Goal: Task Accomplishment & Management: Complete application form

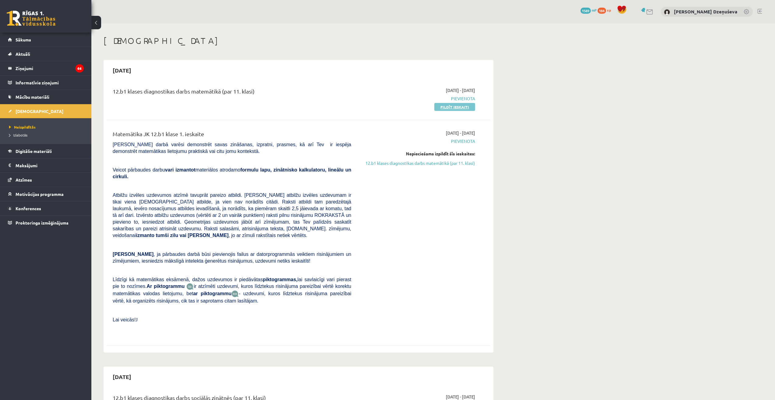
click at [459, 105] on link "Pildīt ieskaiti" at bounding box center [454, 107] width 41 height 8
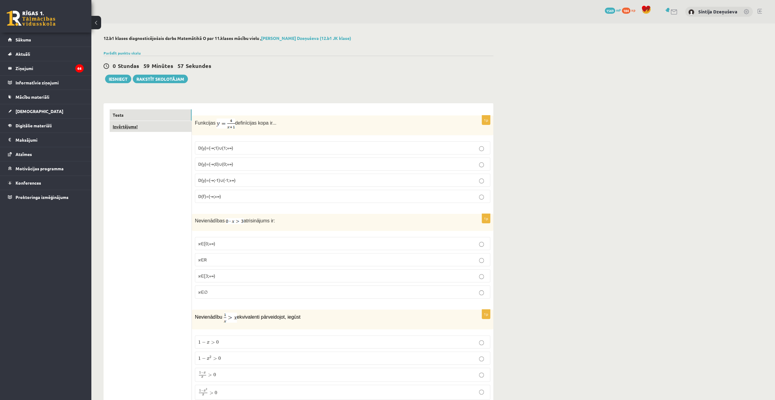
click at [153, 125] on link "Izvērtējums!" at bounding box center [151, 126] width 82 height 11
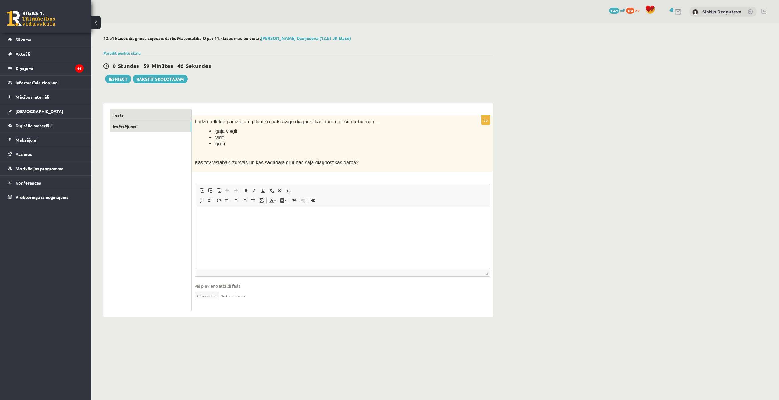
click at [166, 113] on link "Tests" at bounding box center [151, 114] width 82 height 11
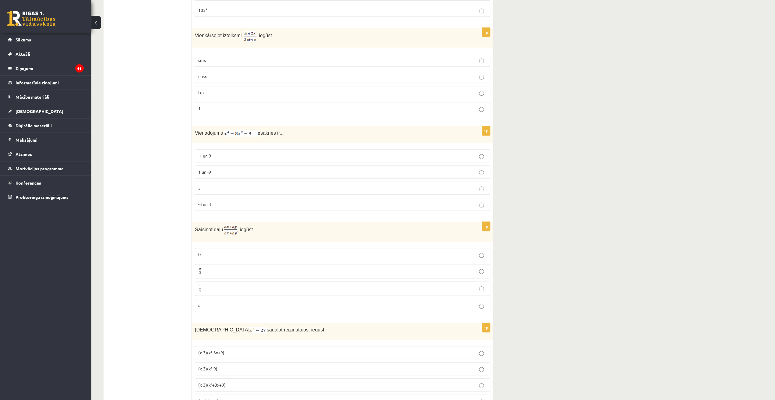
scroll to position [487, 0]
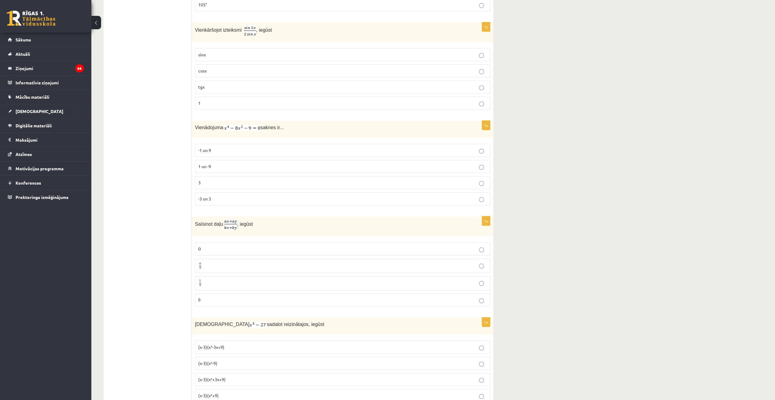
click at [265, 262] on p "a b a b" at bounding box center [342, 266] width 289 height 8
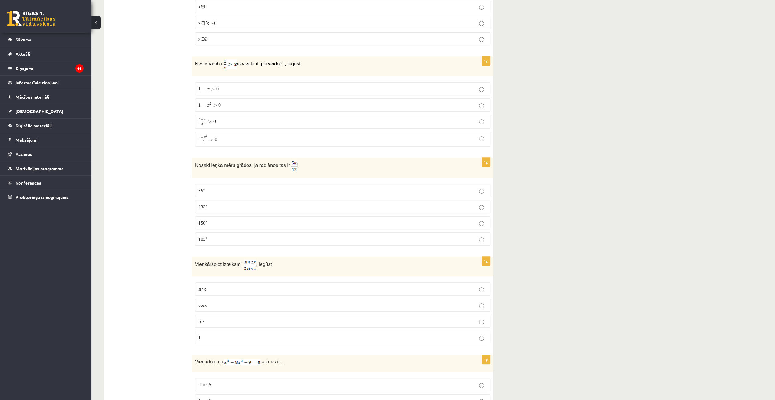
scroll to position [0, 0]
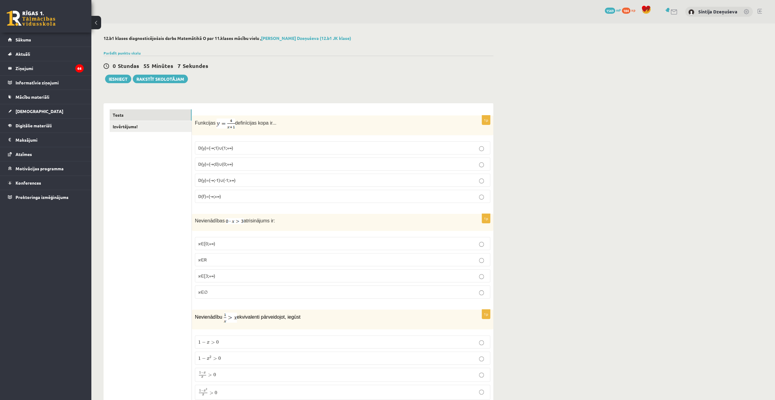
click at [229, 180] on span "D(y)=(-∞;-1)∪(-1;+∞)" at bounding box center [216, 179] width 37 height 5
click at [223, 289] on p "x∈∅" at bounding box center [342, 292] width 289 height 6
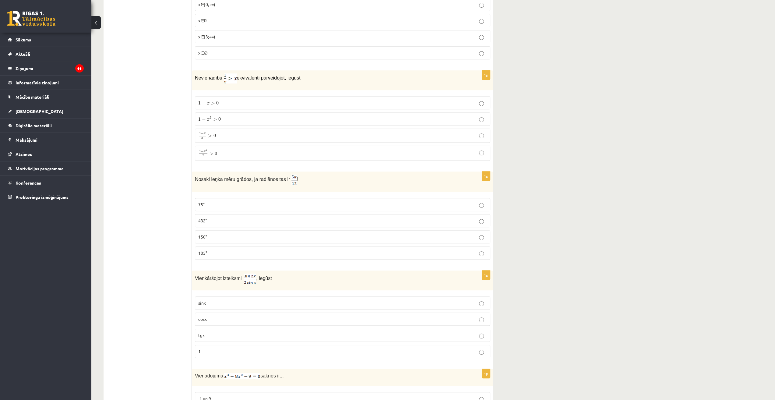
scroll to position [243, 0]
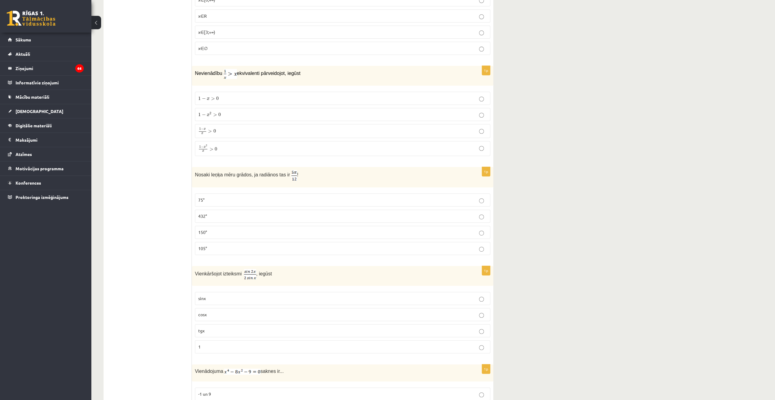
click at [320, 201] on label "75°" at bounding box center [342, 199] width 295 height 13
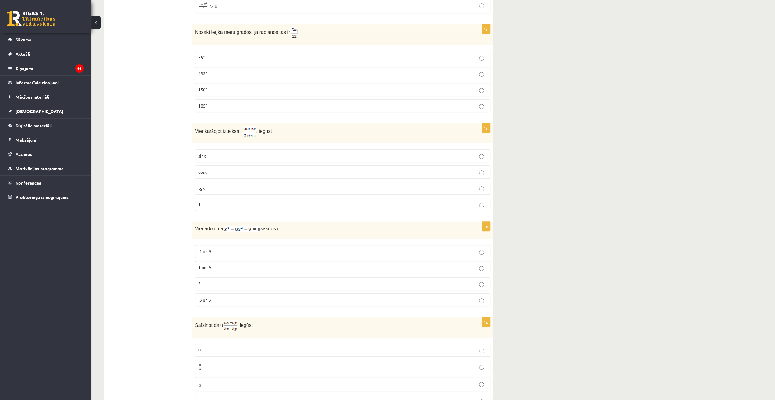
scroll to position [396, 0]
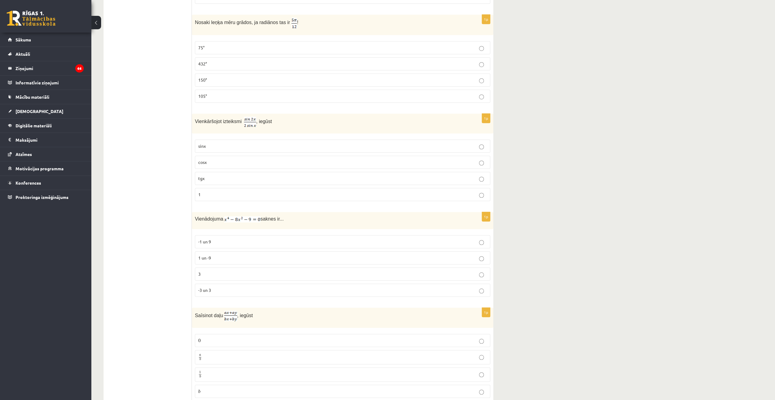
click at [464, 143] on p "sinx" at bounding box center [342, 146] width 289 height 6
click at [246, 159] on p "cosx" at bounding box center [342, 162] width 289 height 6
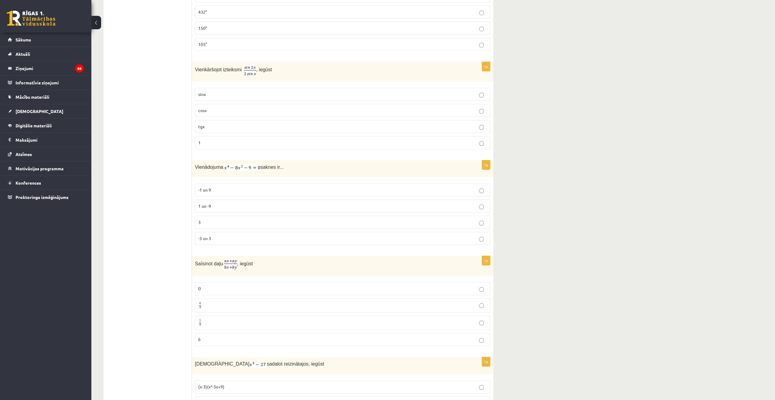
scroll to position [456, 0]
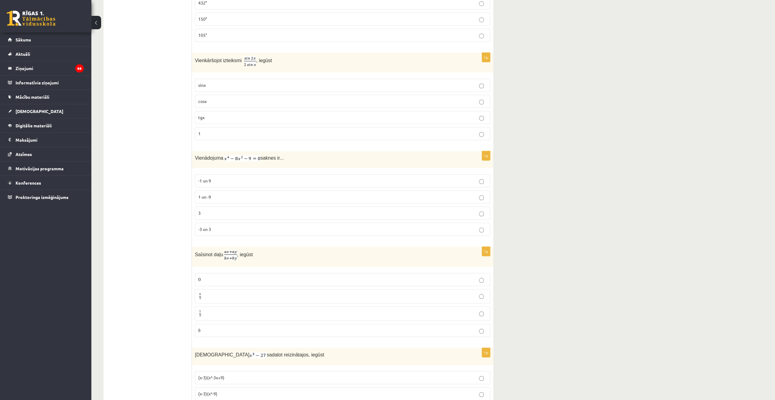
click at [231, 174] on label "-1 un 9" at bounding box center [342, 180] width 295 height 13
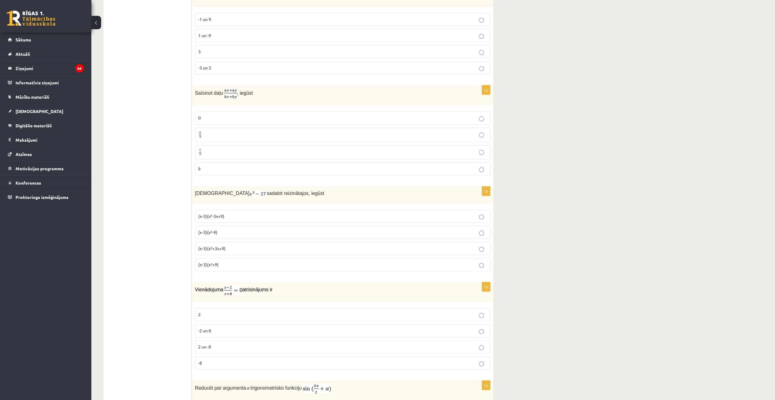
scroll to position [609, 0]
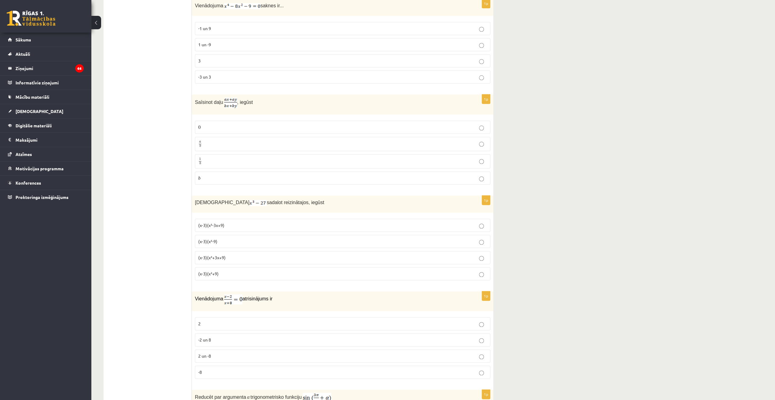
click at [269, 238] on p "(x-3)(x²-9)" at bounding box center [342, 241] width 289 height 6
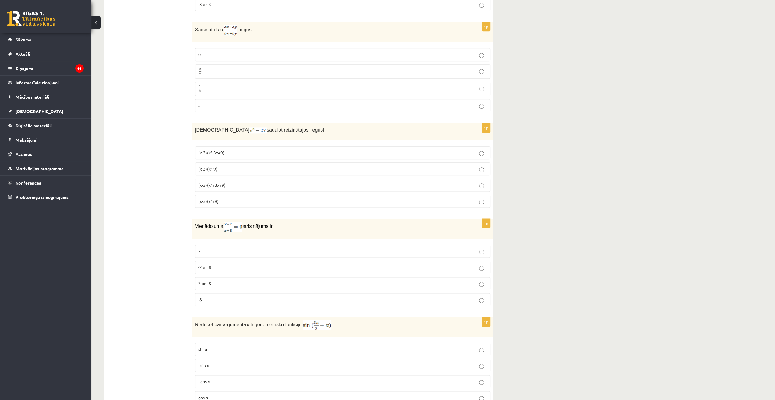
scroll to position [700, 0]
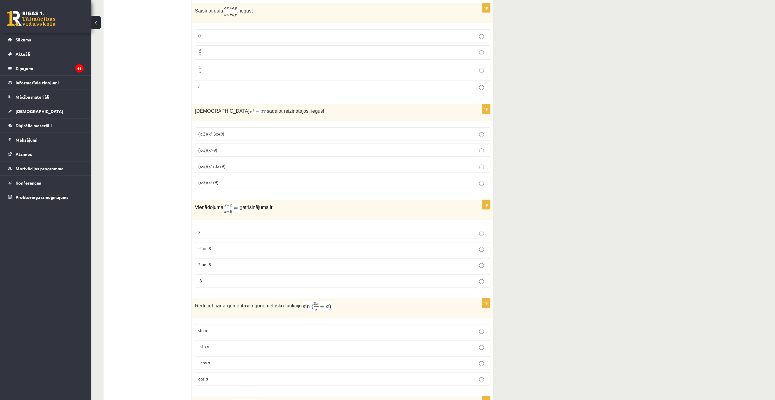
click at [234, 179] on p "(x-3)(x²+9)" at bounding box center [342, 182] width 289 height 6
click at [256, 274] on label "-8" at bounding box center [342, 280] width 295 height 13
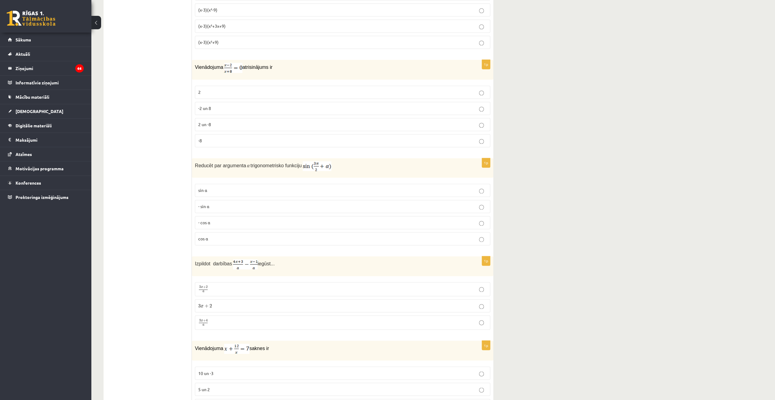
scroll to position [852, 0]
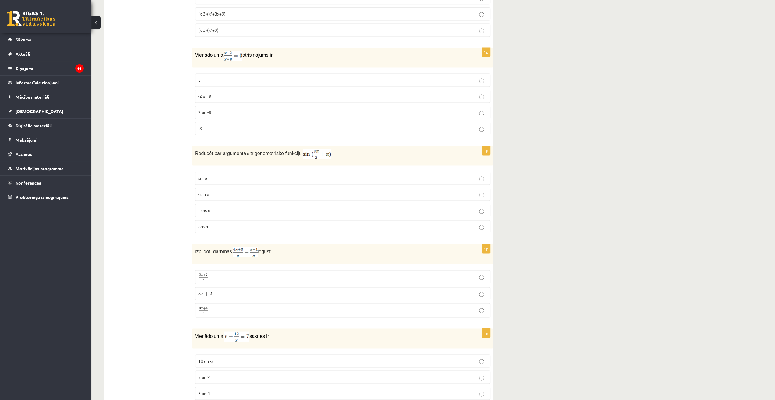
click at [212, 93] on p "-2 un 8" at bounding box center [342, 96] width 289 height 6
click at [216, 77] on p "2" at bounding box center [342, 80] width 289 height 6
click at [460, 93] on label "-2 un 8" at bounding box center [342, 95] width 295 height 13
click at [268, 175] on p "sin⁡ α" at bounding box center [342, 178] width 289 height 6
click at [270, 188] on label "- sin ⁡α" at bounding box center [342, 193] width 295 height 13
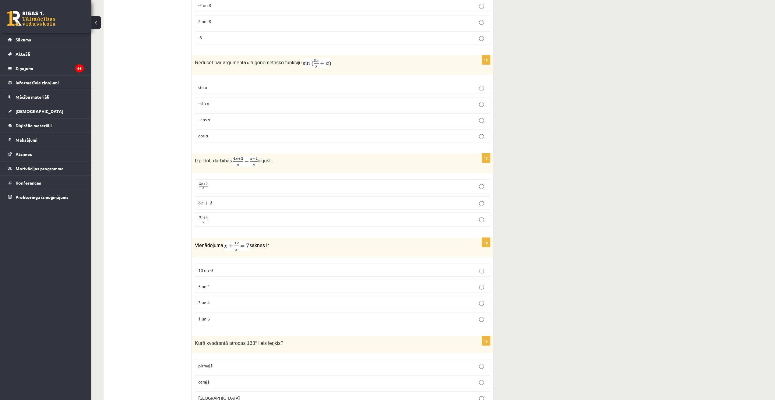
scroll to position [943, 0]
click at [256, 116] on p "- cos ⁡α" at bounding box center [342, 119] width 289 height 6
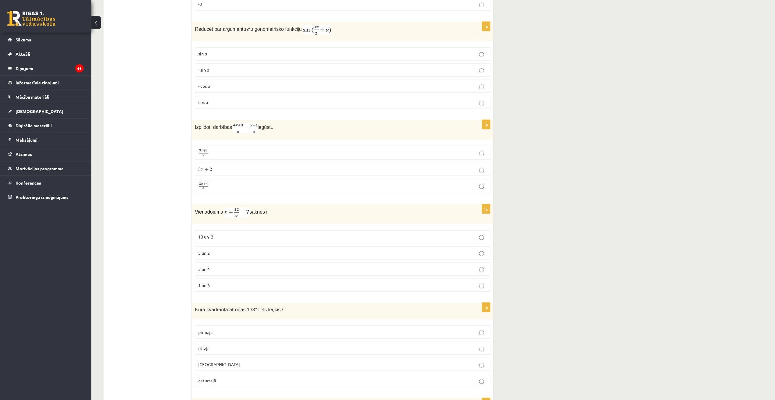
scroll to position [1004, 0]
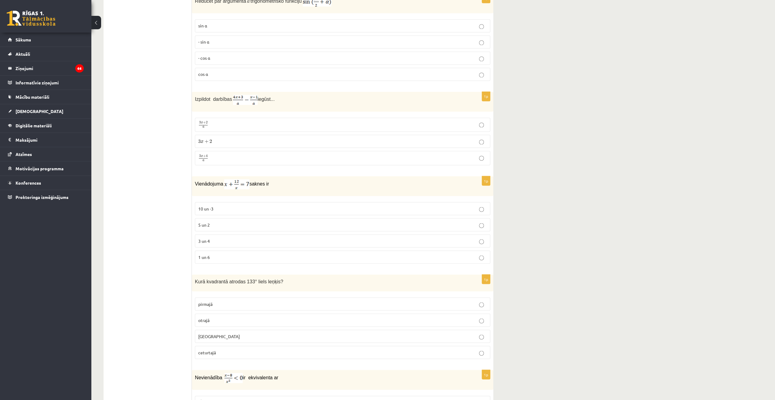
click at [267, 154] on p "3 x + 4 a 3 x + 4 a" at bounding box center [342, 158] width 289 height 8
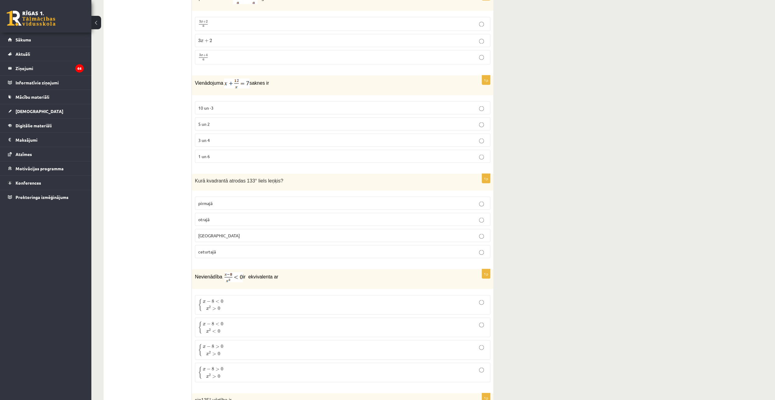
scroll to position [1096, 0]
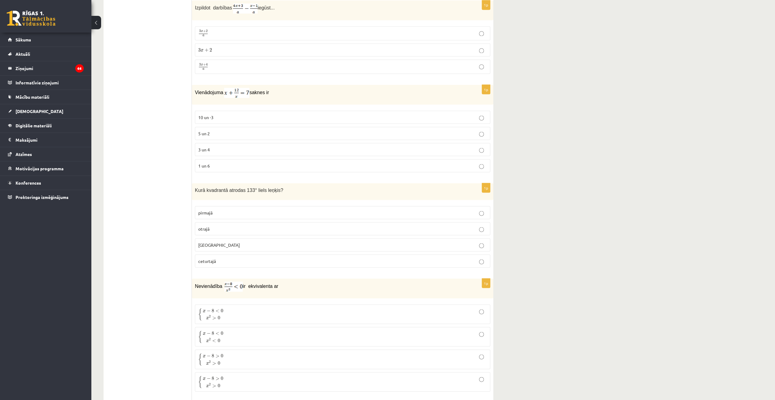
click at [438, 162] on p "1 un 6" at bounding box center [342, 165] width 289 height 6
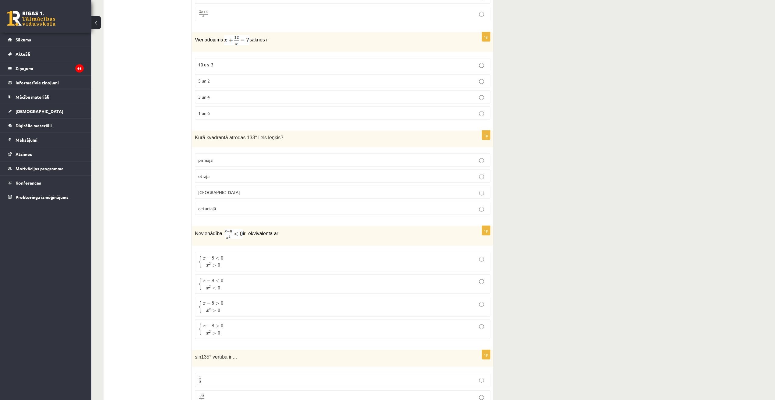
scroll to position [1156, 0]
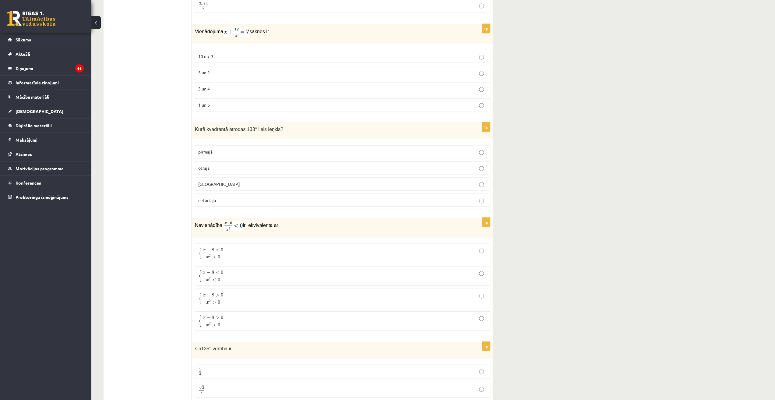
click at [274, 164] on p "otrajā" at bounding box center [342, 167] width 289 height 6
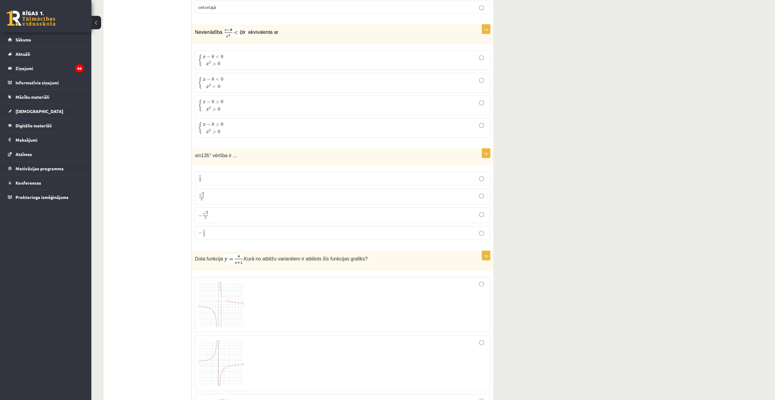
scroll to position [1339, 0]
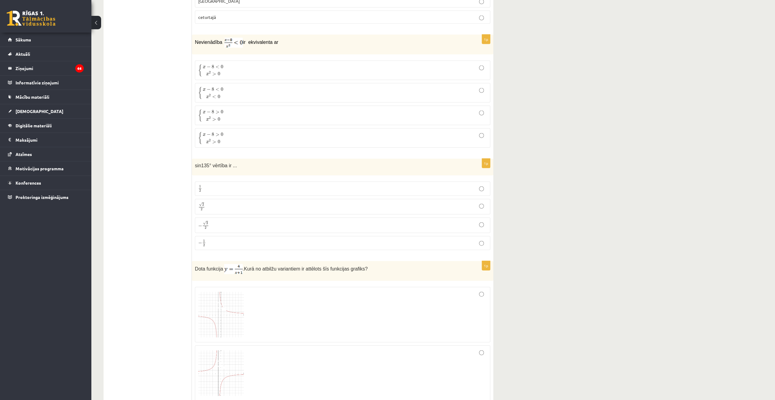
click at [222, 70] on span "x 2 > 0" at bounding box center [213, 73] width 21 height 6
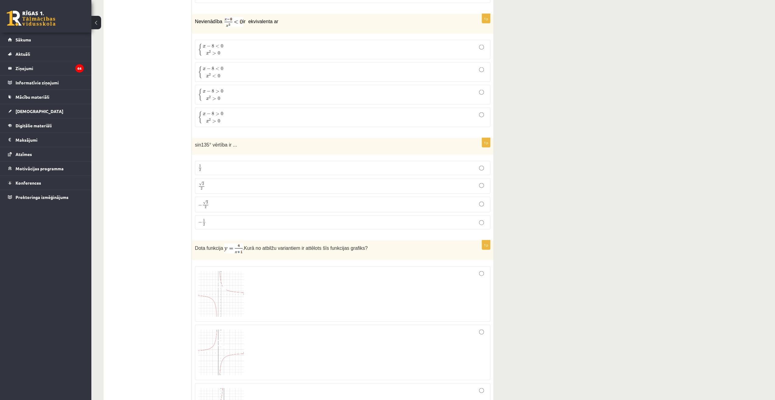
scroll to position [1369, 0]
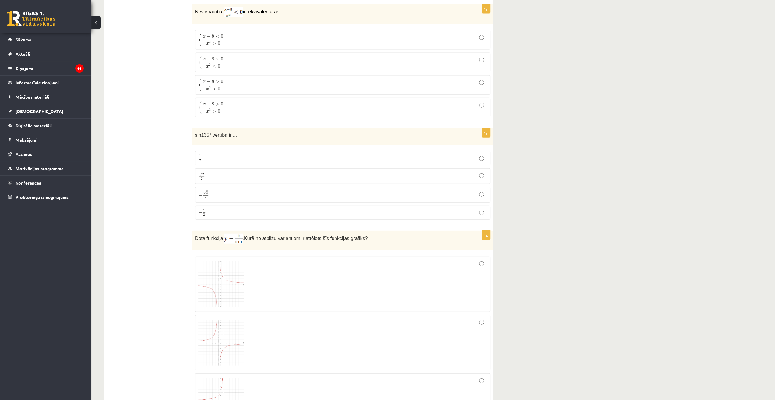
click at [205, 172] on span "√ 2 2" at bounding box center [201, 176] width 7 height 8
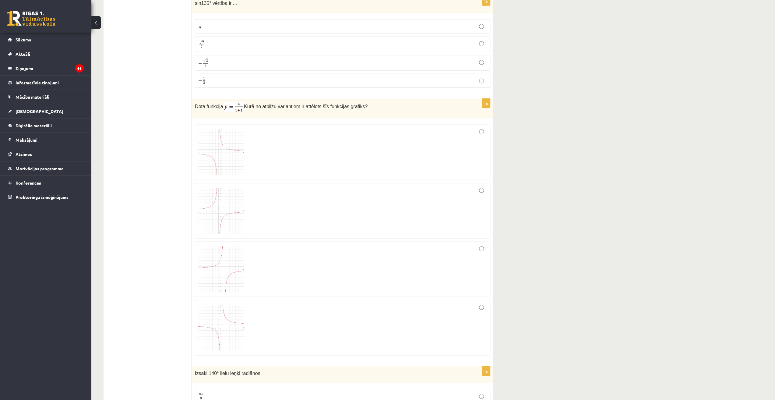
scroll to position [1532, 0]
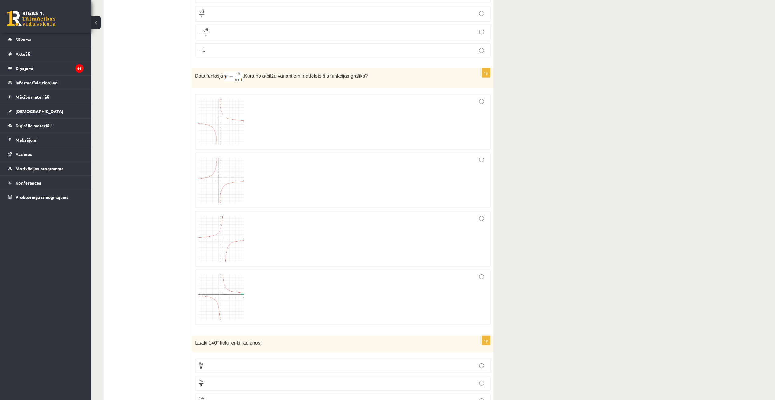
click at [267, 117] on div at bounding box center [342, 121] width 289 height 49
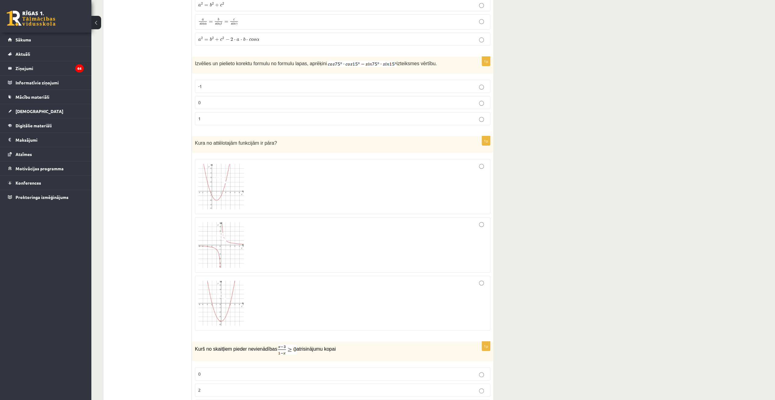
scroll to position [2353, 0]
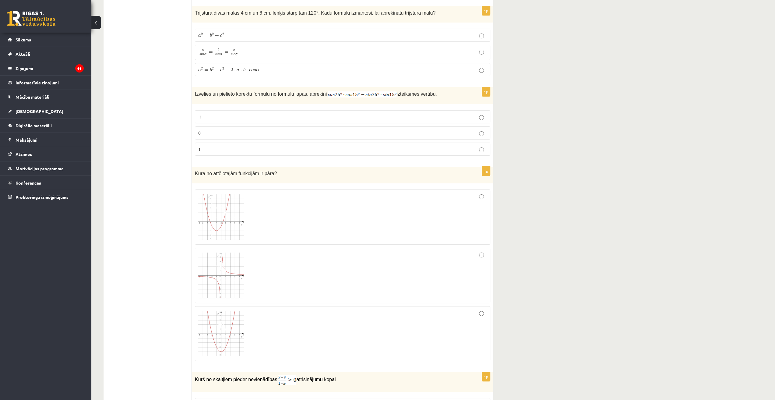
click at [276, 309] on div at bounding box center [342, 333] width 289 height 48
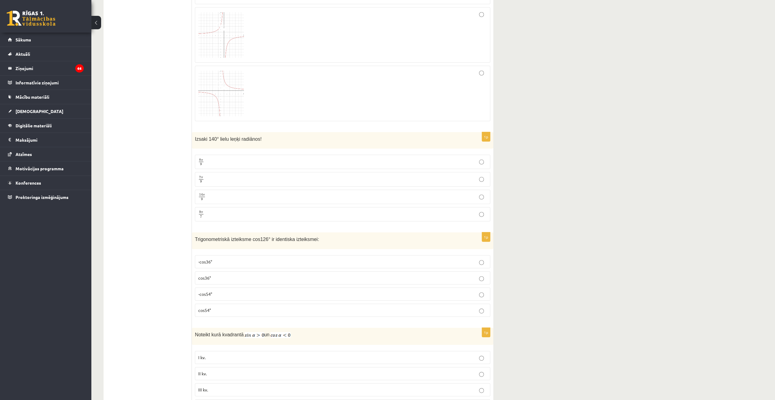
scroll to position [1745, 0]
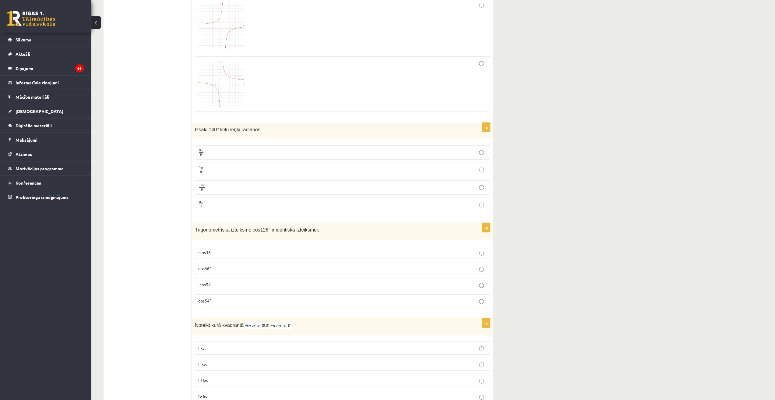
click at [214, 166] on p "7 π 9 7 π 9" at bounding box center [342, 170] width 289 height 8
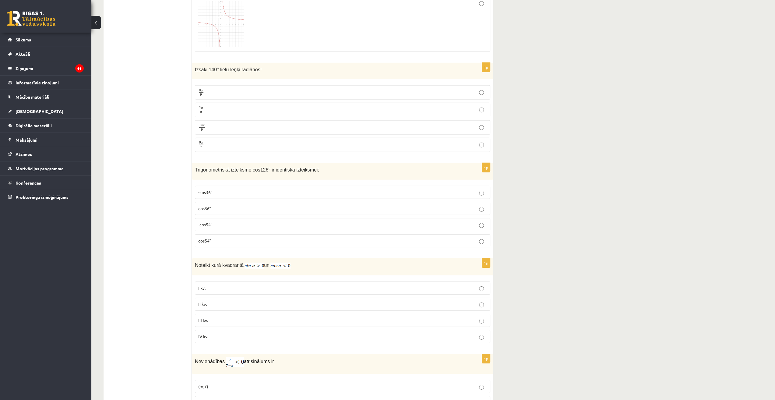
scroll to position [1806, 0]
click at [230, 233] on label "cos54°" at bounding box center [342, 239] width 295 height 13
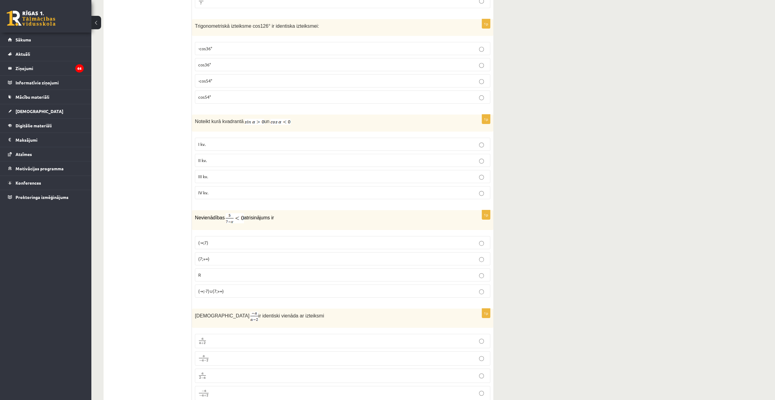
scroll to position [1958, 0]
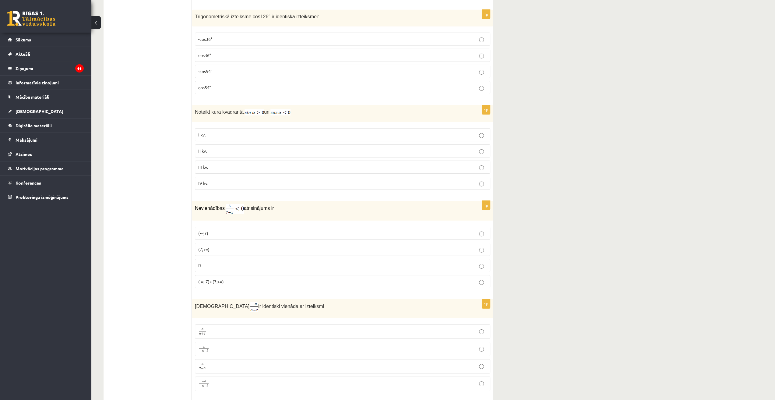
click at [231, 246] on p "(7;+∞)" at bounding box center [342, 249] width 289 height 6
click at [207, 148] on p "II kv." at bounding box center [342, 151] width 289 height 6
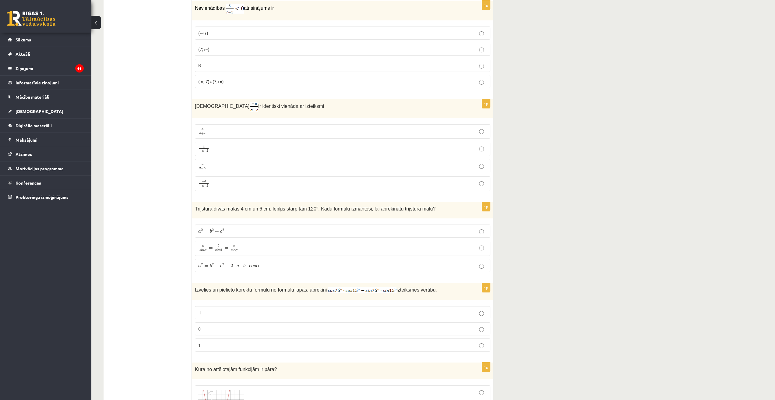
scroll to position [2171, 0]
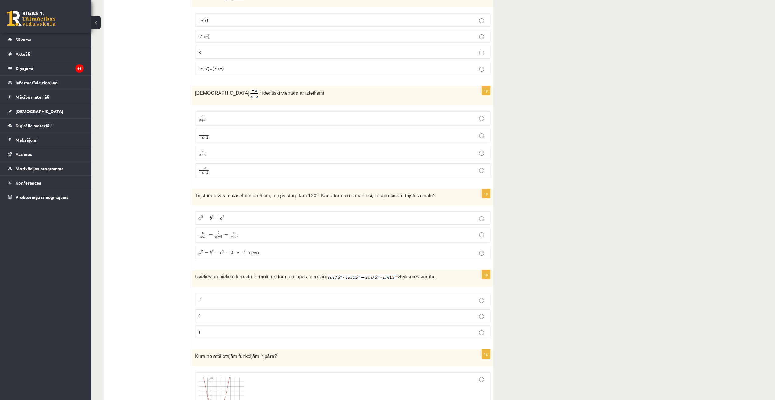
click at [297, 132] on p "a − a − 2 a − a − 2" at bounding box center [342, 136] width 289 height 8
click at [273, 231] on p "a s i n α = b s i n β = c s i n γ a s i n α = b s i n β = c s i n γ" at bounding box center [342, 235] width 289 height 9
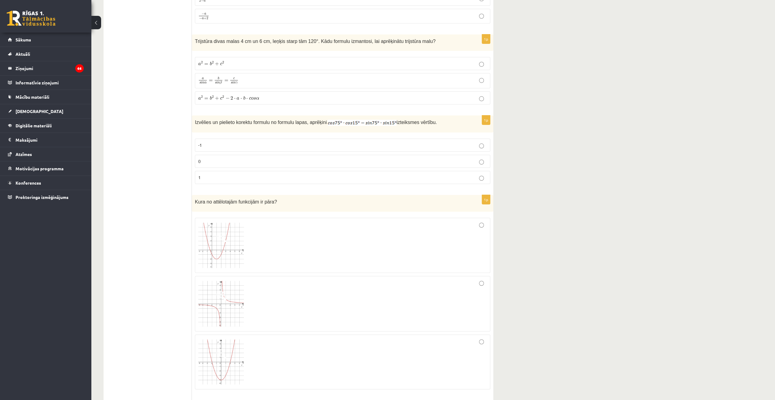
scroll to position [2323, 0]
click at [206, 160] on p "0" at bounding box center [342, 163] width 289 height 6
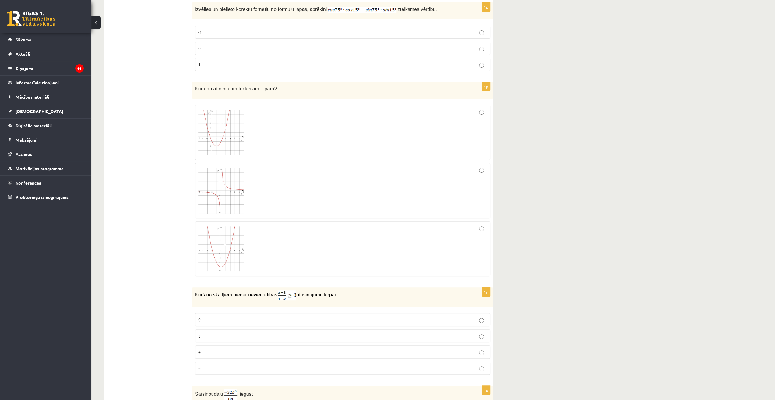
scroll to position [2353, 0]
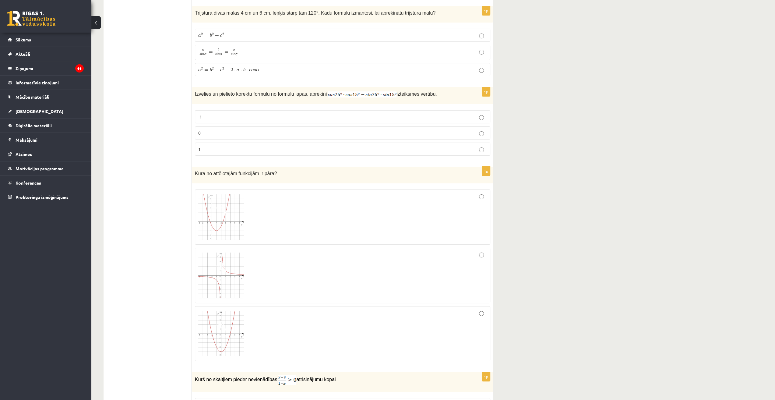
click at [257, 114] on p "-1" at bounding box center [342, 117] width 289 height 6
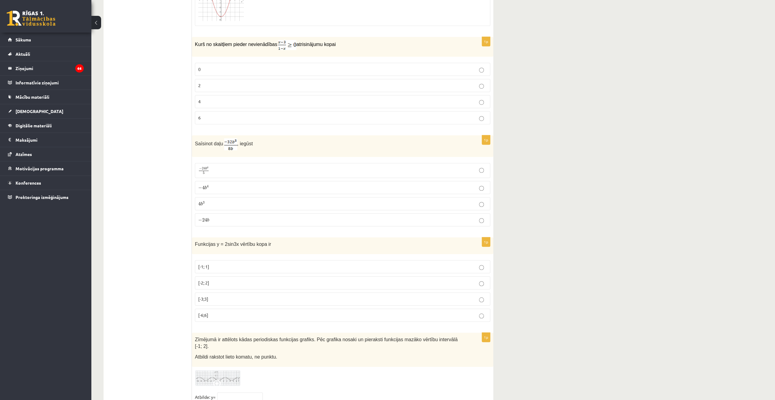
scroll to position [2779, 0]
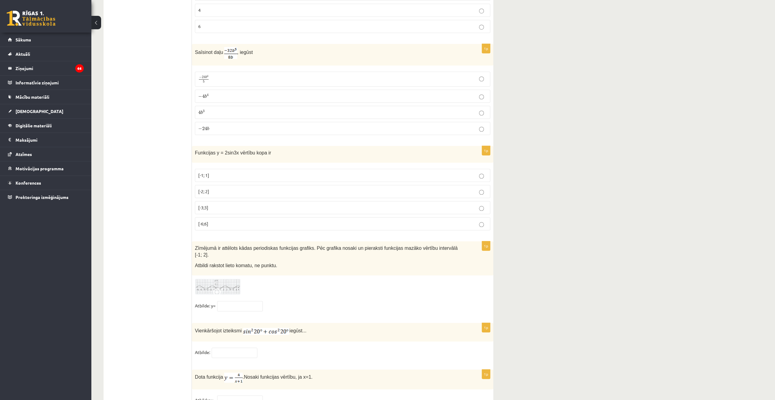
click at [212, 278] on img at bounding box center [218, 286] width 46 height 17
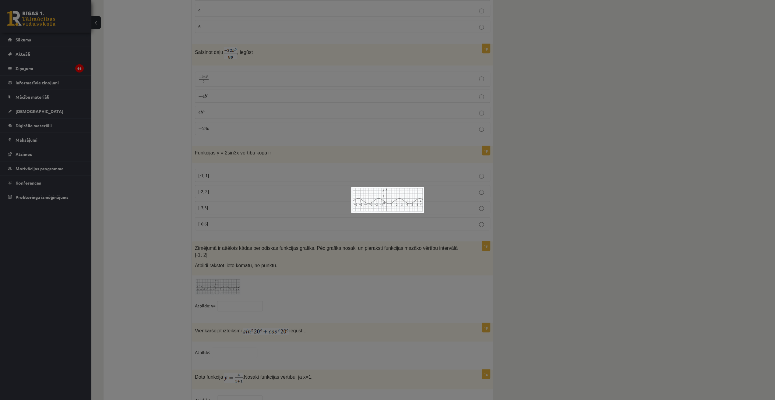
click at [384, 233] on div at bounding box center [387, 200] width 775 height 400
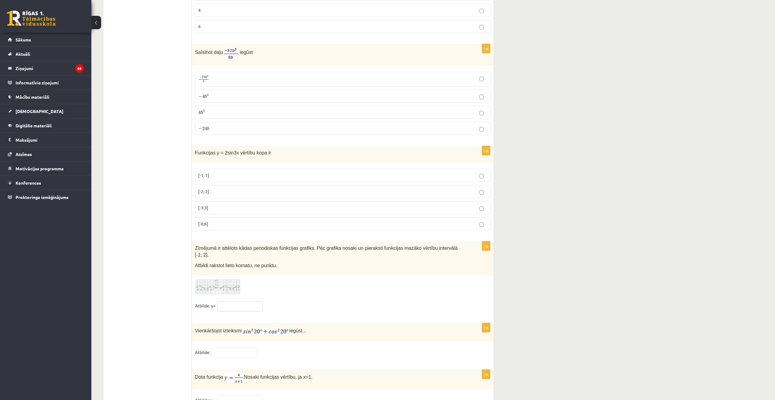
click at [233, 301] on input "text" at bounding box center [240, 306] width 46 height 10
type input "***"
click at [291, 278] on div at bounding box center [342, 286] width 295 height 17
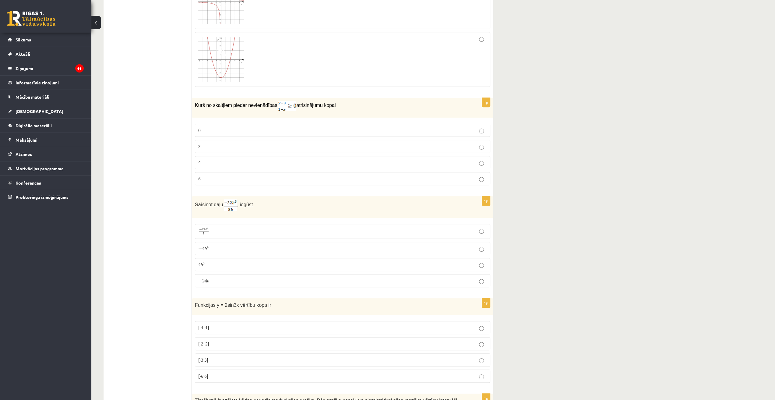
scroll to position [2658, 0]
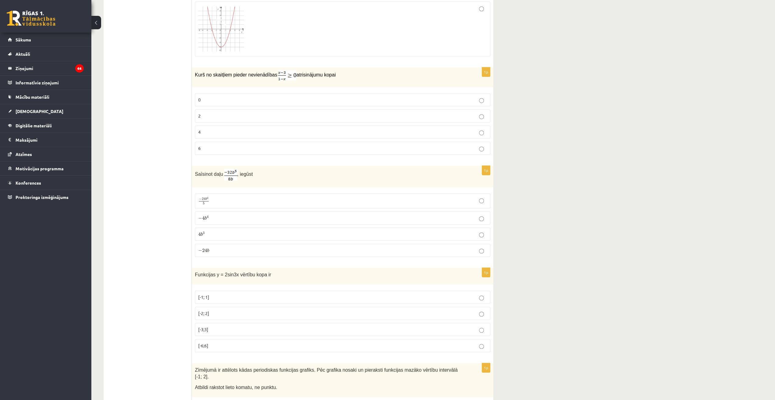
click at [262, 310] on p "[-2; 2]" at bounding box center [342, 313] width 289 height 6
click at [230, 113] on p "2" at bounding box center [342, 116] width 289 height 6
click at [242, 215] on p "− 4 b 4 − 4 b 4" at bounding box center [342, 218] width 289 height 6
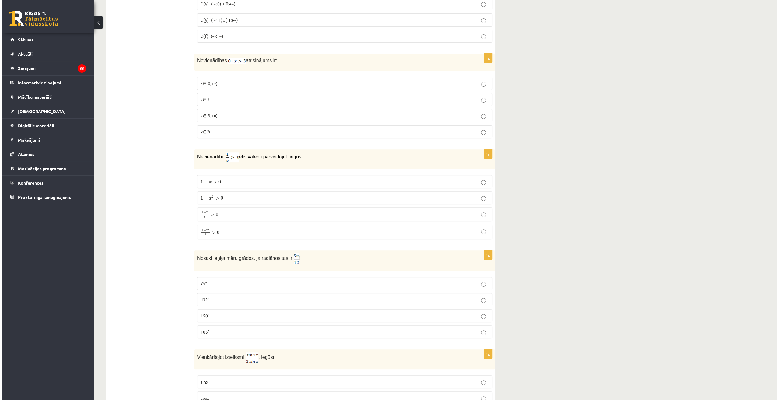
scroll to position [0, 0]
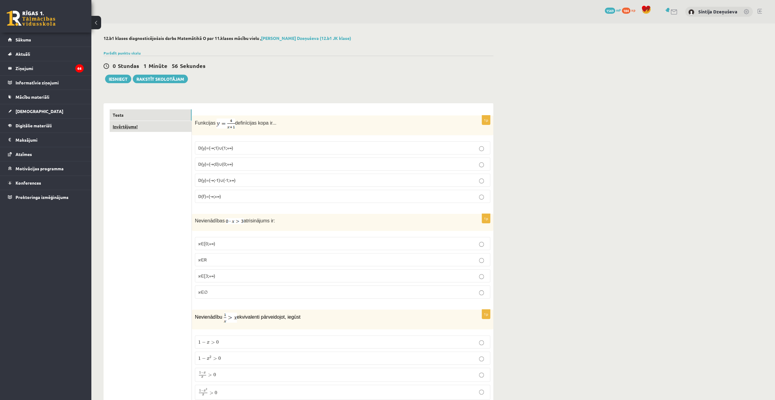
click at [129, 125] on link "Izvērtējums!" at bounding box center [151, 126] width 82 height 11
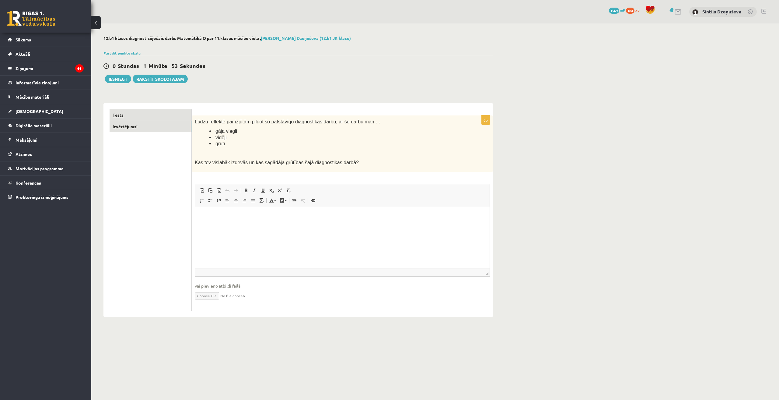
click at [175, 114] on link "Tests" at bounding box center [151, 114] width 82 height 11
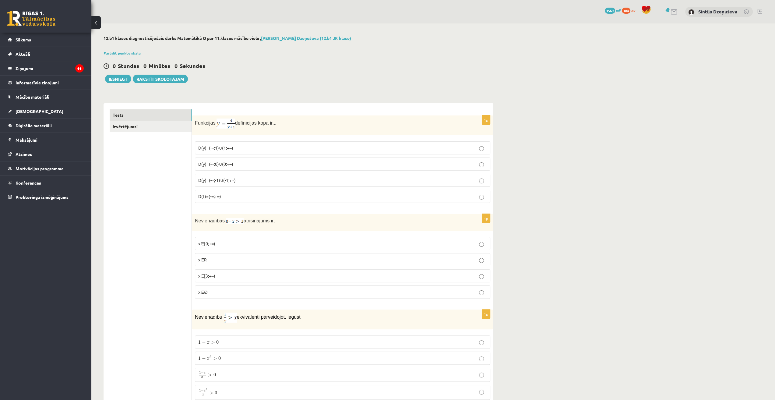
click at [96, 23] on button at bounding box center [96, 22] width 10 height 13
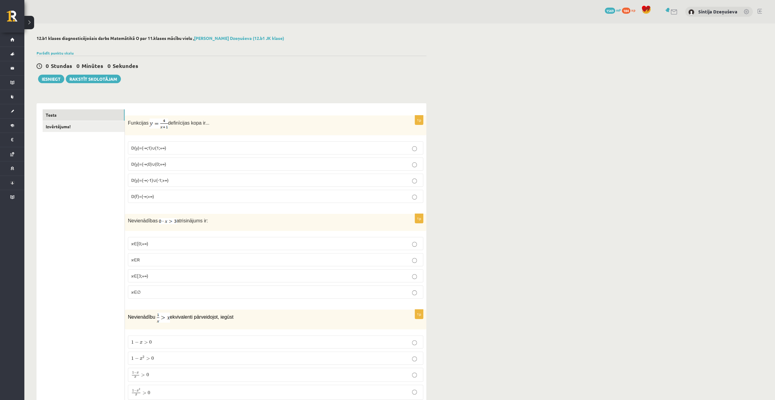
click at [32, 22] on button at bounding box center [29, 22] width 10 height 13
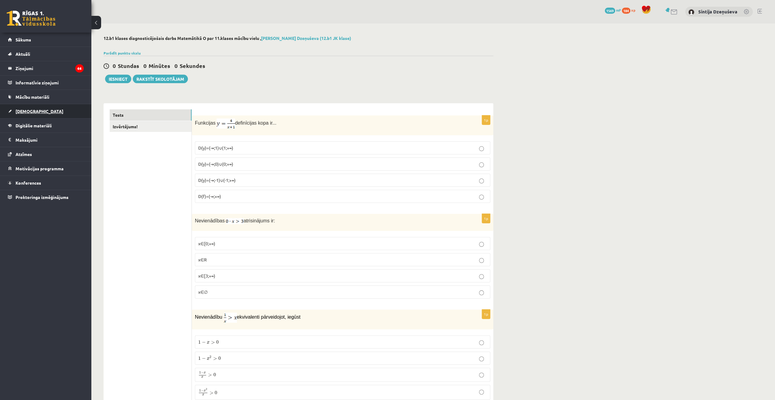
click at [44, 114] on link "[DEMOGRAPHIC_DATA]" at bounding box center [46, 111] width 76 height 14
